Goal: Transaction & Acquisition: Obtain resource

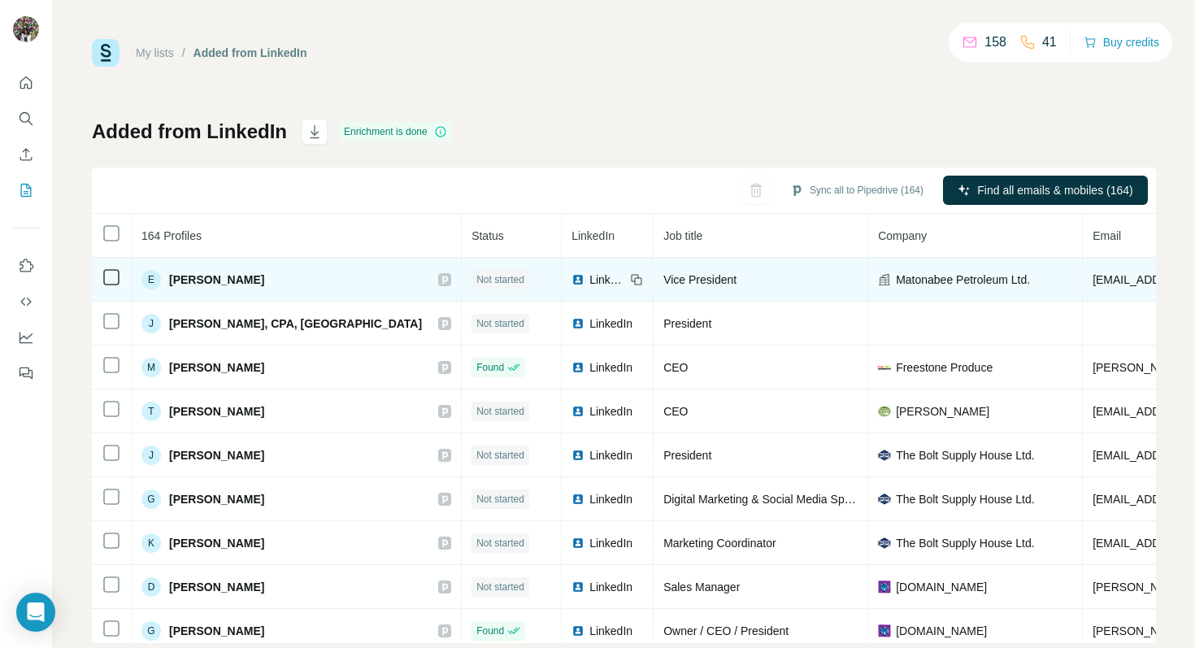
click at [942, 287] on span "Matonabee Petroleum Ltd." at bounding box center [963, 280] width 134 height 16
click at [879, 276] on icon at bounding box center [884, 278] width 11 height 11
click at [896, 277] on span "Matonabee Petroleum Ltd." at bounding box center [963, 280] width 134 height 16
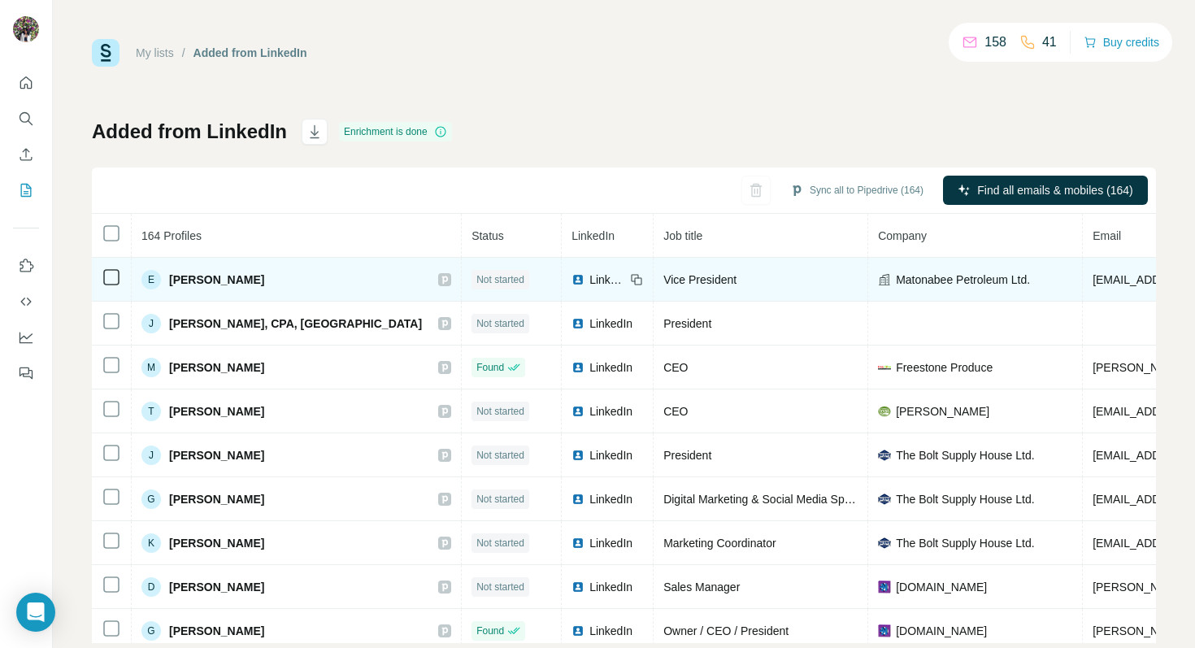
click at [440, 285] on icon at bounding box center [445, 279] width 10 height 13
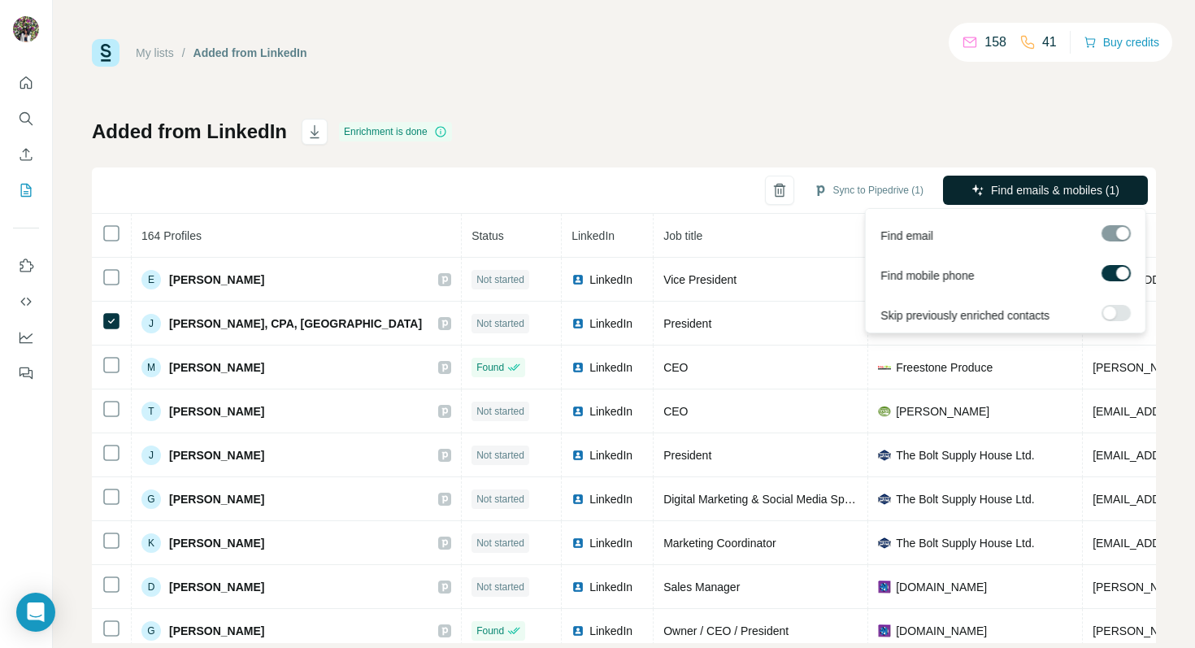
click at [998, 184] on span "Find emails & mobiles (1)" at bounding box center [1055, 190] width 128 height 16
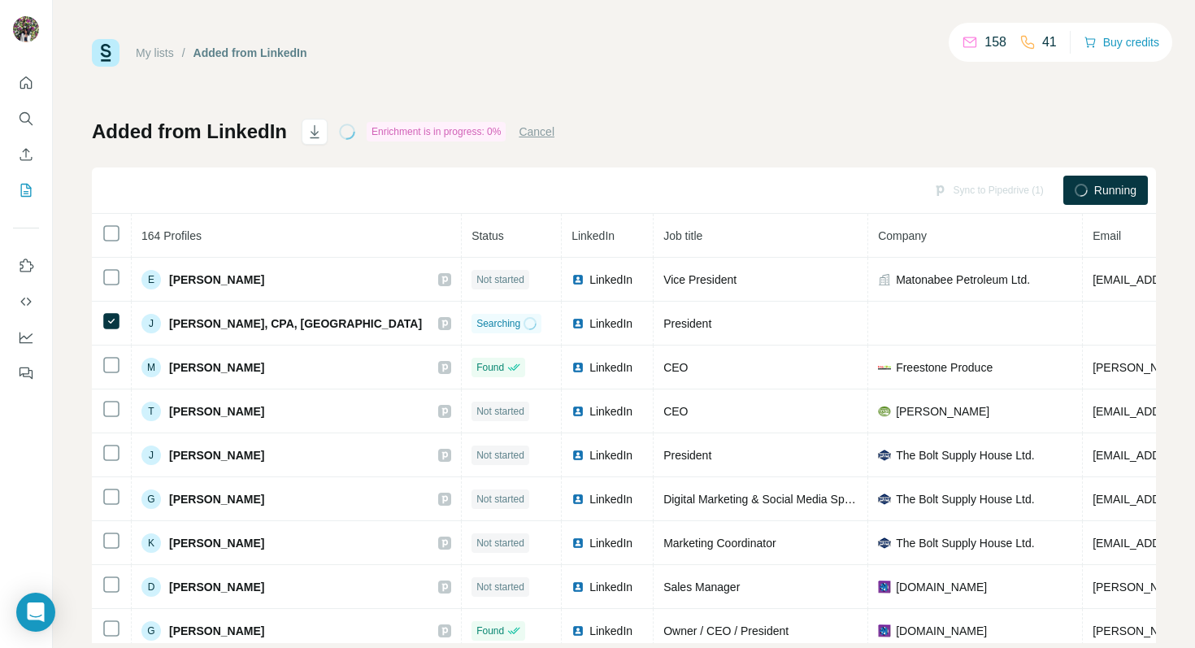
click at [1042, 42] on p "41" at bounding box center [1049, 43] width 15 height 20
click at [1086, 44] on icon "button" at bounding box center [1090, 41] width 9 height 7
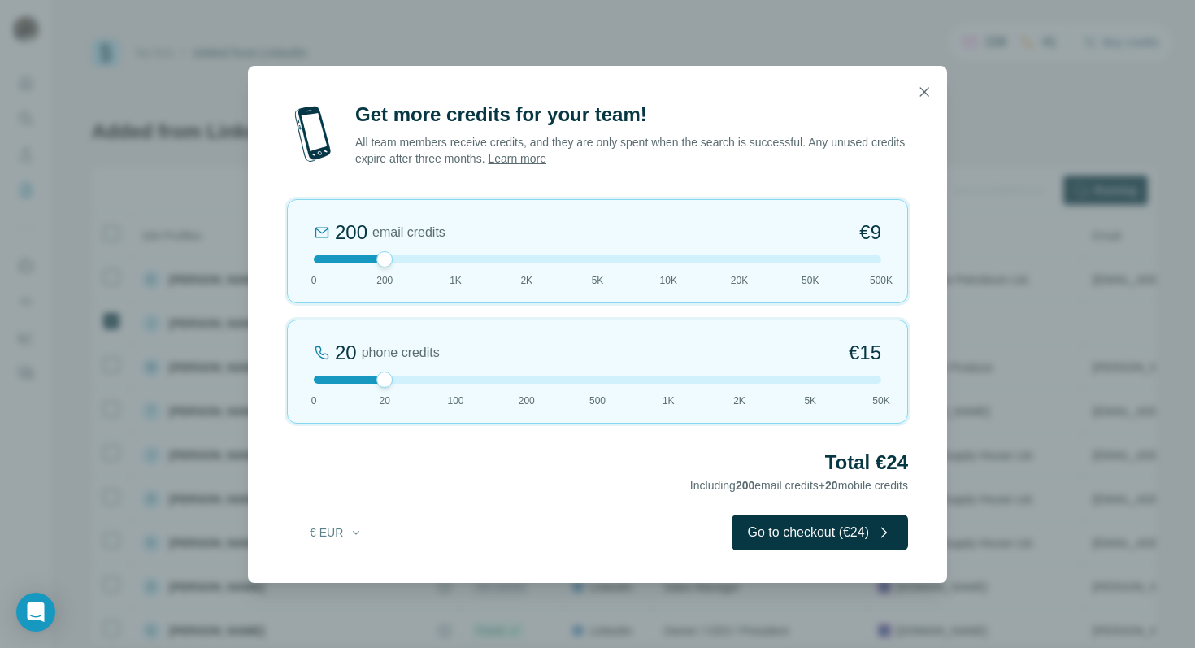
click at [919, 109] on div at bounding box center [597, 92] width 699 height 52
click at [923, 94] on icon "button" at bounding box center [924, 92] width 16 height 16
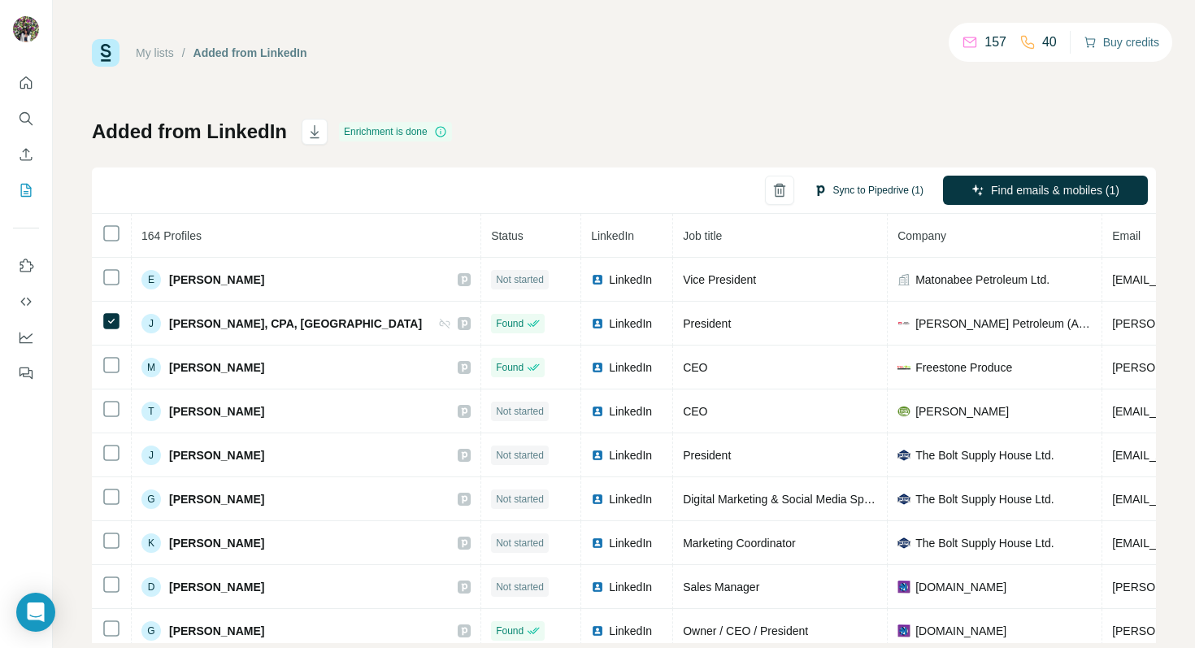
click at [846, 185] on button "Sync to Pipedrive (1)" at bounding box center [869, 190] width 133 height 24
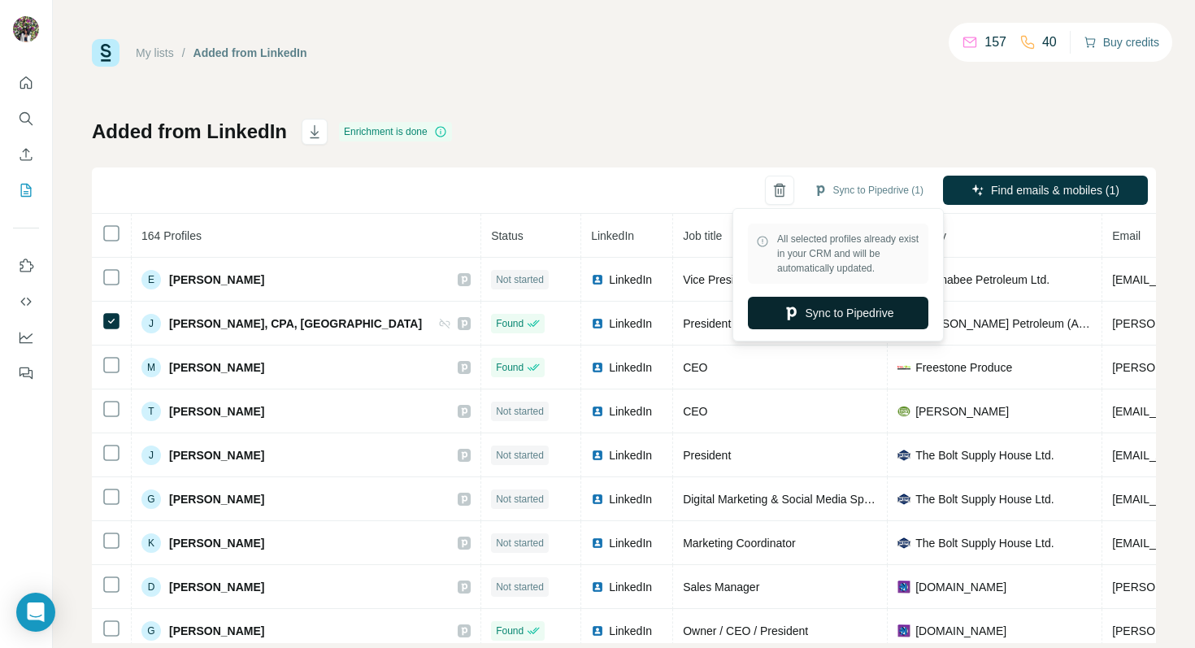
click at [855, 306] on button "Sync to Pipedrive" at bounding box center [838, 313] width 181 height 33
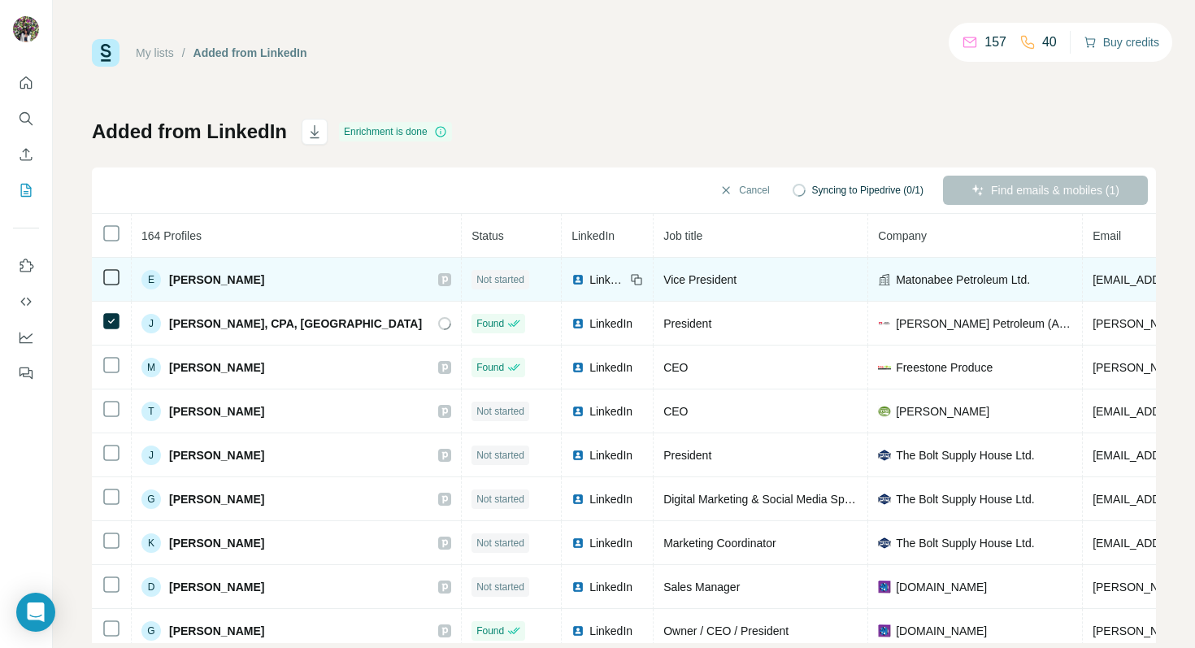
click at [940, 277] on span "Matonabee Petroleum Ltd." at bounding box center [963, 280] width 134 height 16
click at [981, 278] on div "Matonabee Petroleum Ltd." at bounding box center [975, 280] width 194 height 16
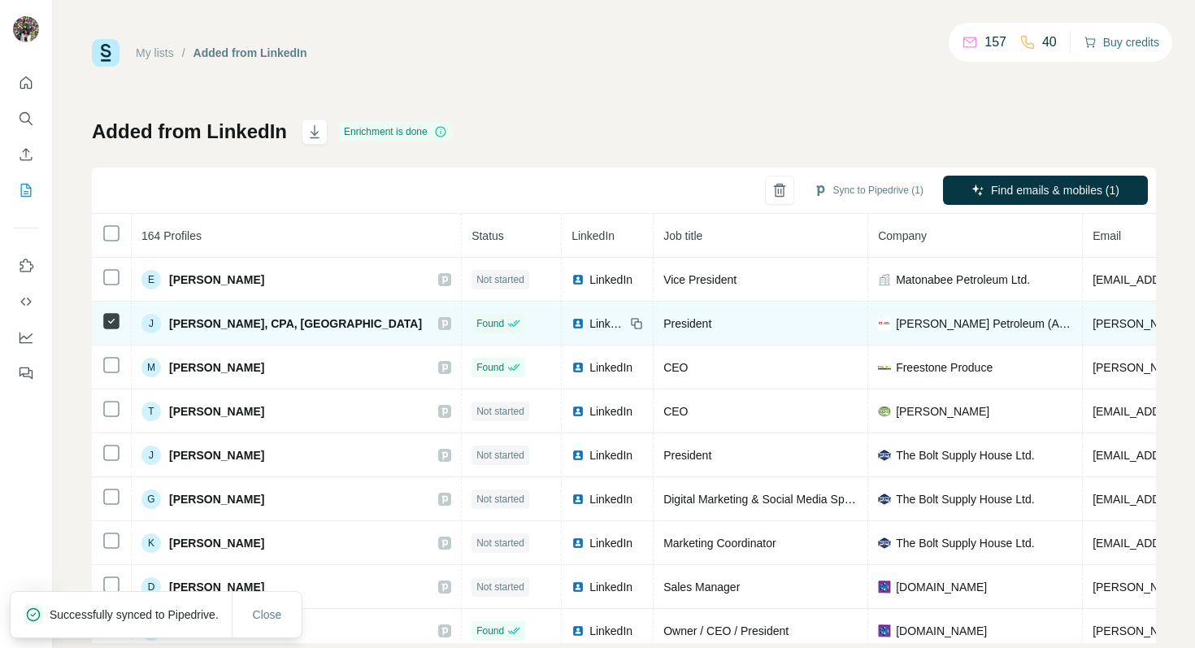
click at [968, 311] on td "Jepson Petroleum (Alberta) Ltd." at bounding box center [975, 324] width 215 height 44
copy span "Jepson Petroleum (Alberta) Ltd."
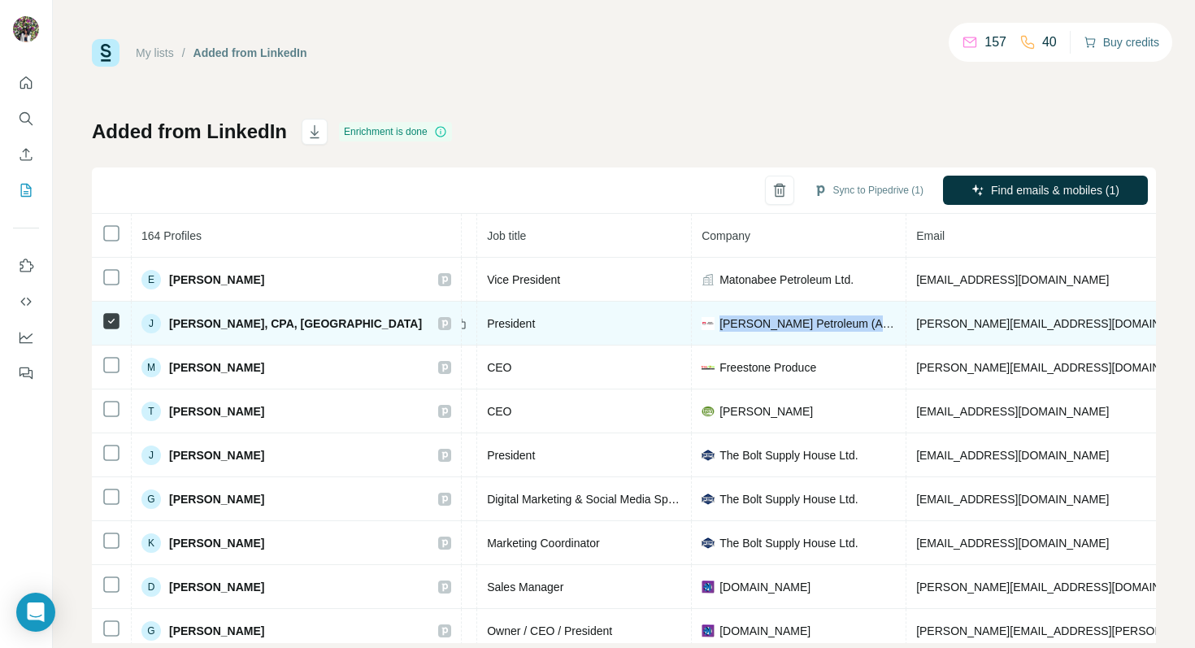
scroll to position [0, 176]
click at [960, 329] on span "janna@jepsonpetro.com" at bounding box center [1060, 323] width 286 height 13
drag, startPoint x: 885, startPoint y: 327, endPoint x: 999, endPoint y: 327, distance: 113.8
click at [999, 327] on td "janna@jepsonpetro.com" at bounding box center [1107, 324] width 401 height 44
copy span "@jepsonpetro.com"
